Goal: Transaction & Acquisition: Purchase product/service

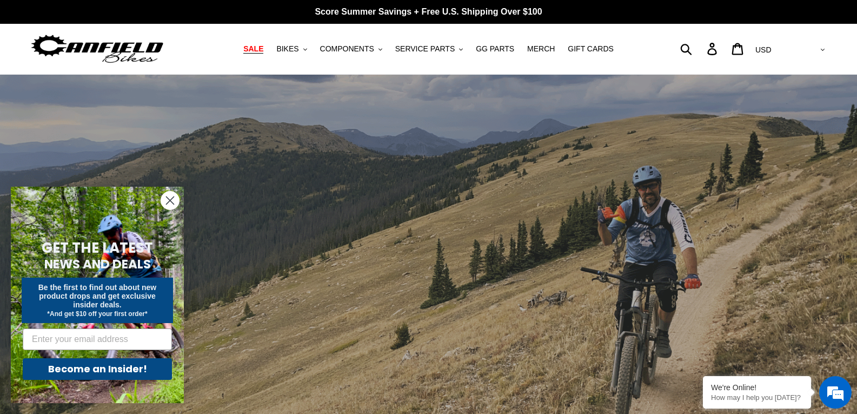
click at [263, 52] on span "SALE" at bounding box center [253, 48] width 20 height 9
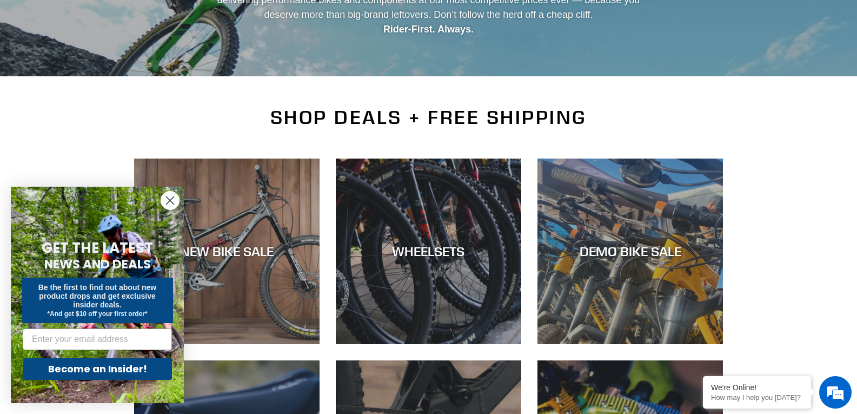
scroll to position [202, 0]
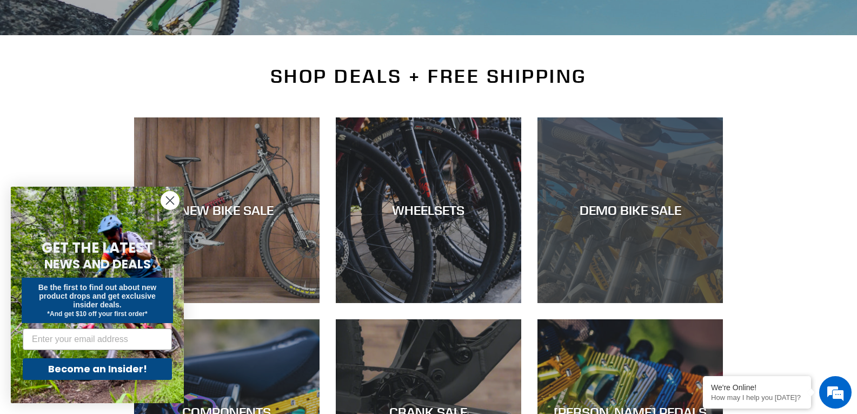
click at [639, 205] on div "DEMO BIKE SALE" at bounding box center [631, 210] width 186 height 16
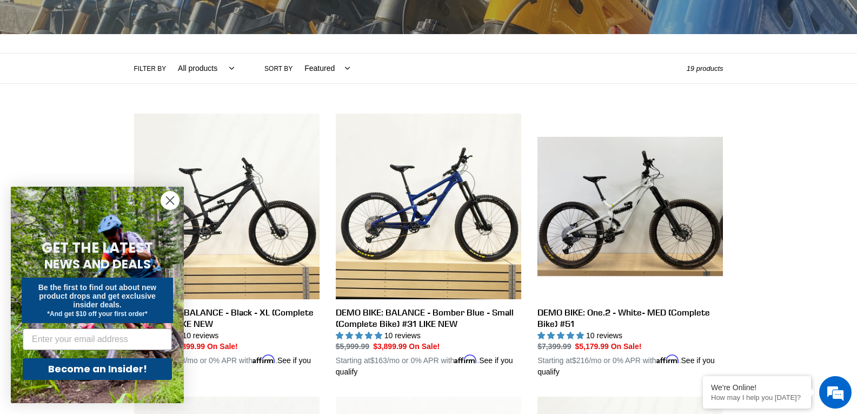
click at [168, 202] on circle "Close dialog" at bounding box center [170, 200] width 18 height 18
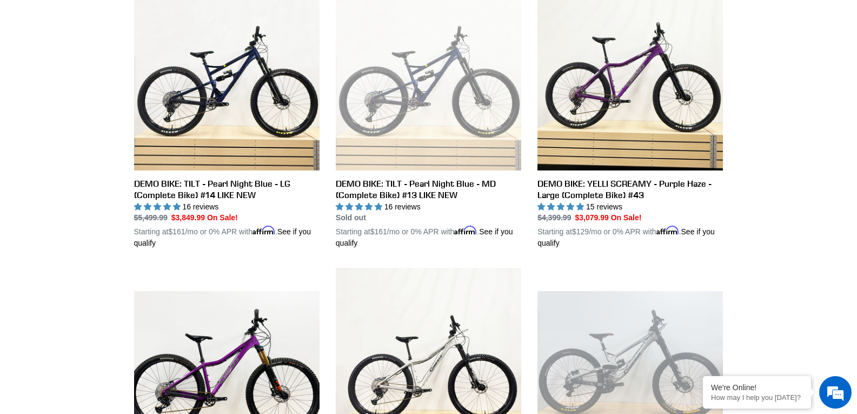
scroll to position [607, 0]
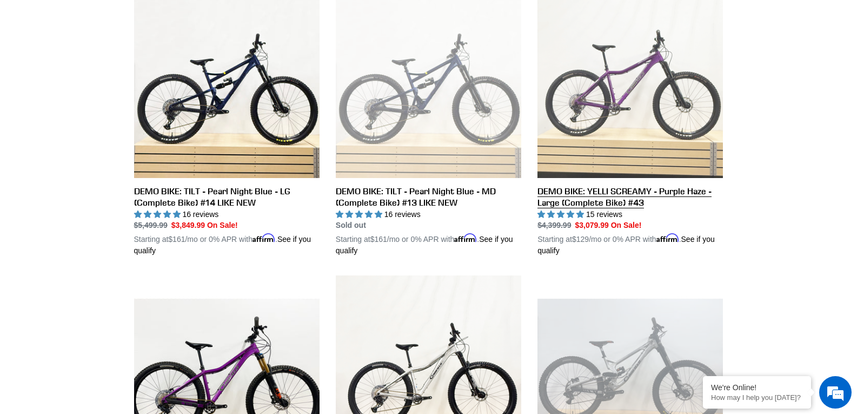
click at [626, 80] on link "DEMO BIKE: YELLI SCREAMY - Purple Haze - Large (Complete Bike) #43" at bounding box center [631, 124] width 186 height 265
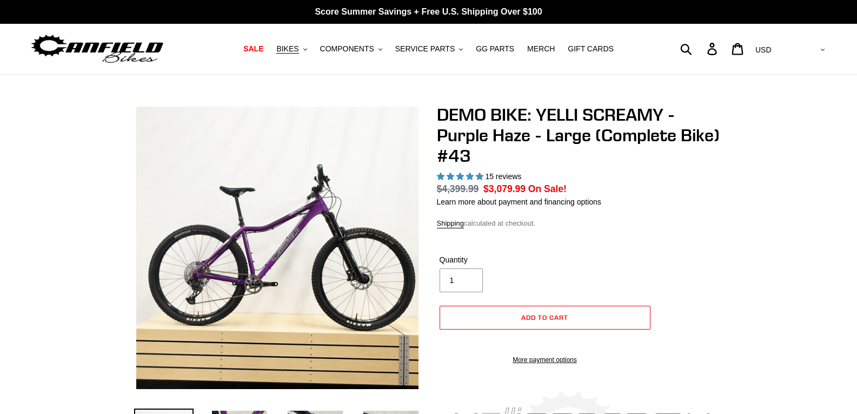
select select "highest-rating"
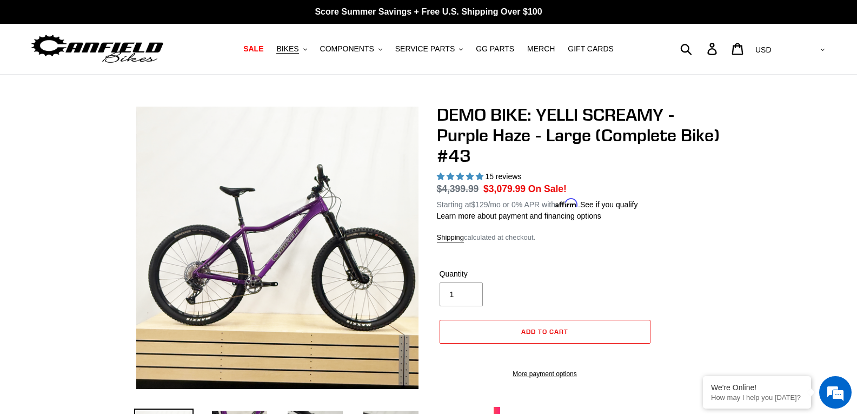
scroll to position [59, 0]
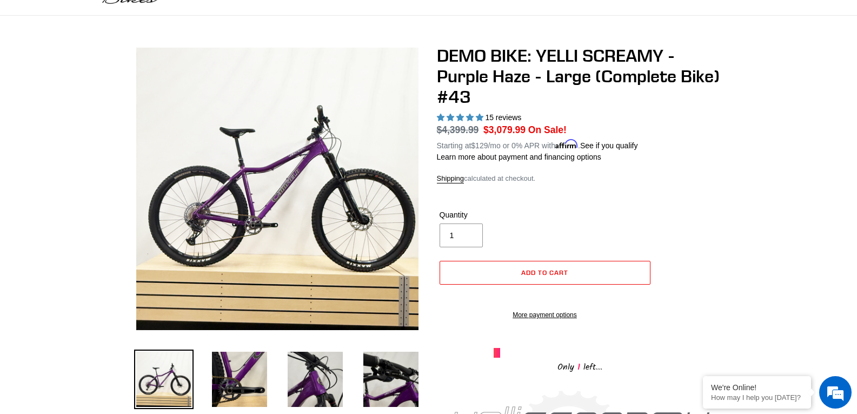
drag, startPoint x: 862, startPoint y: 39, endPoint x: 863, endPoint y: 45, distance: 6.6
click at [403, 370] on img at bounding box center [391, 379] width 60 height 60
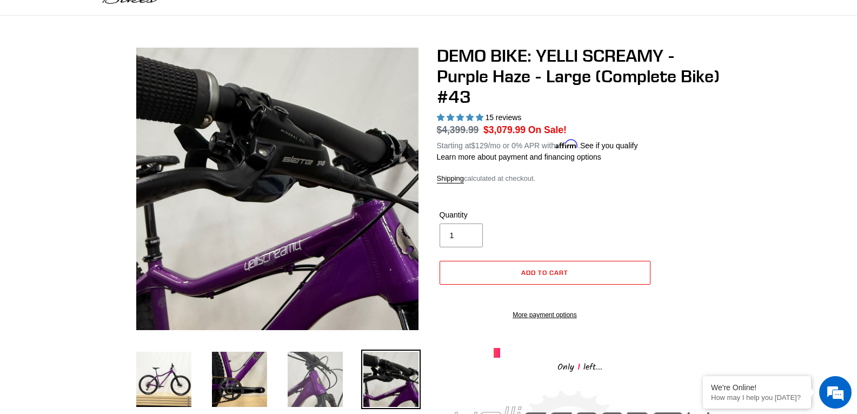
click at [326, 381] on img at bounding box center [316, 379] width 60 height 60
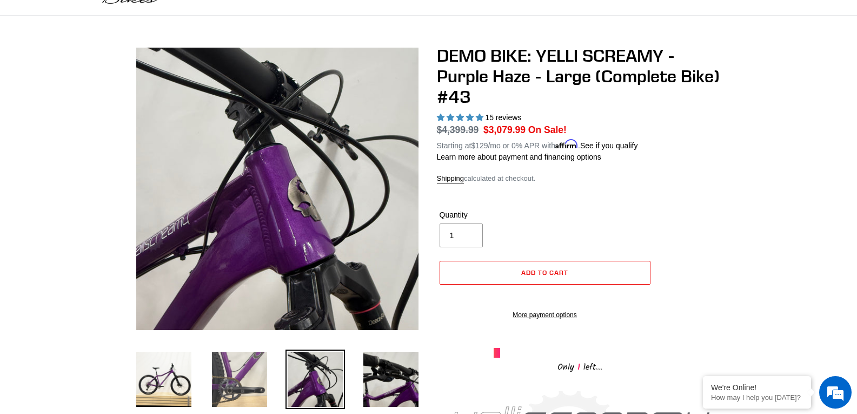
click at [256, 380] on img at bounding box center [240, 379] width 60 height 60
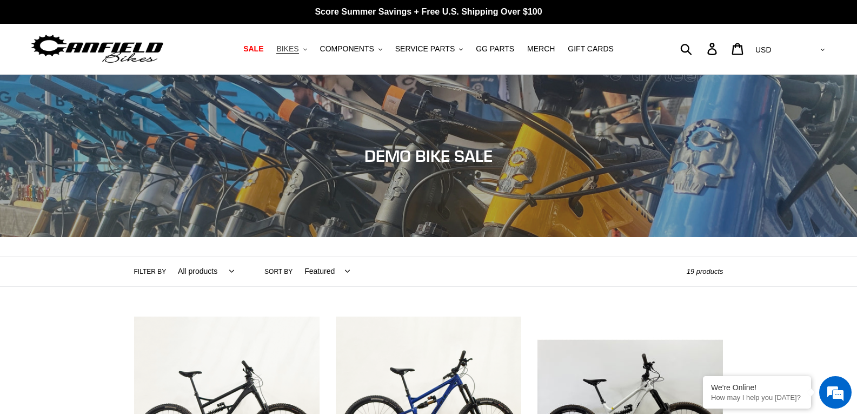
click at [299, 52] on span "BIKES" at bounding box center [287, 48] width 22 height 9
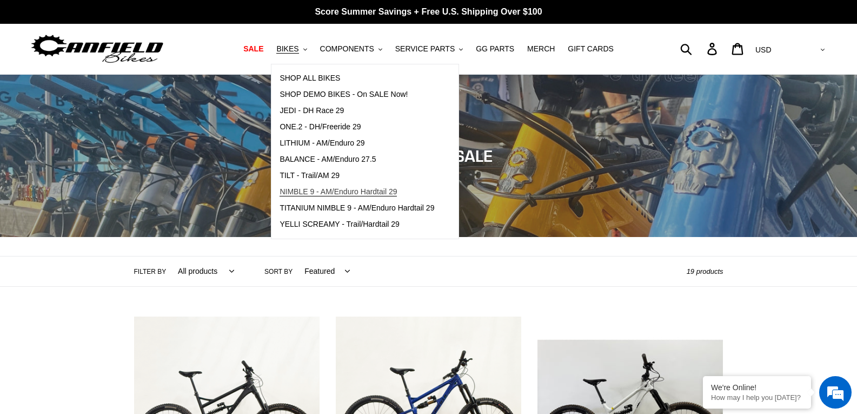
click at [313, 193] on span "NIMBLE 9 - AM/Enduro Hardtail 29" at bounding box center [338, 191] width 117 height 9
